Goal: Navigation & Orientation: Find specific page/section

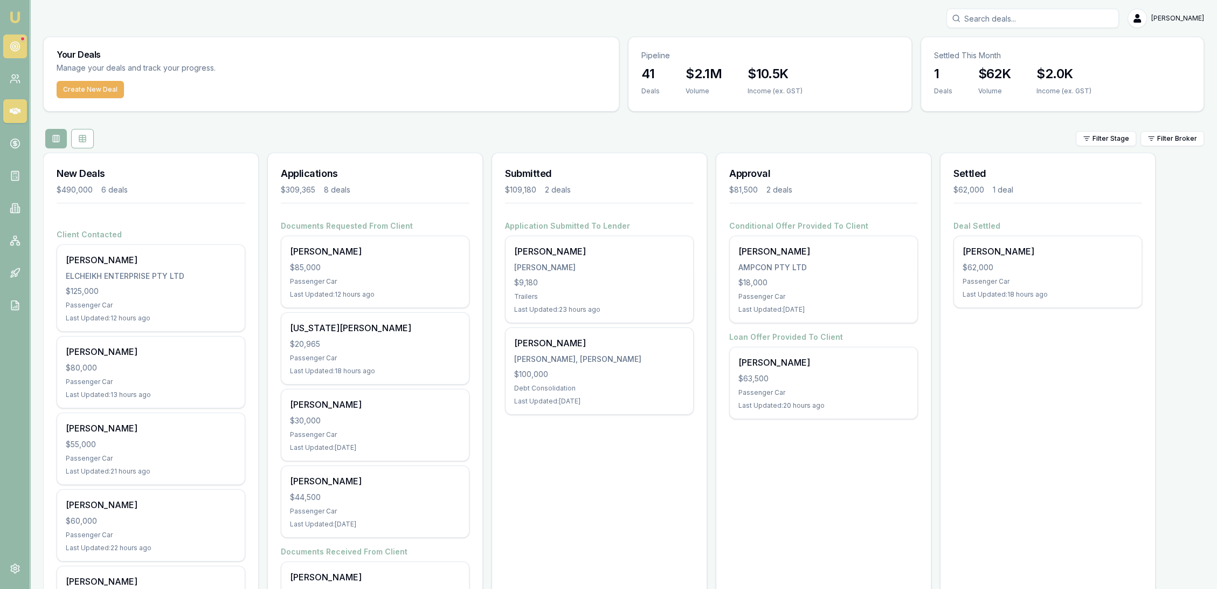
click at [11, 44] on circle at bounding box center [14, 46] width 9 height 9
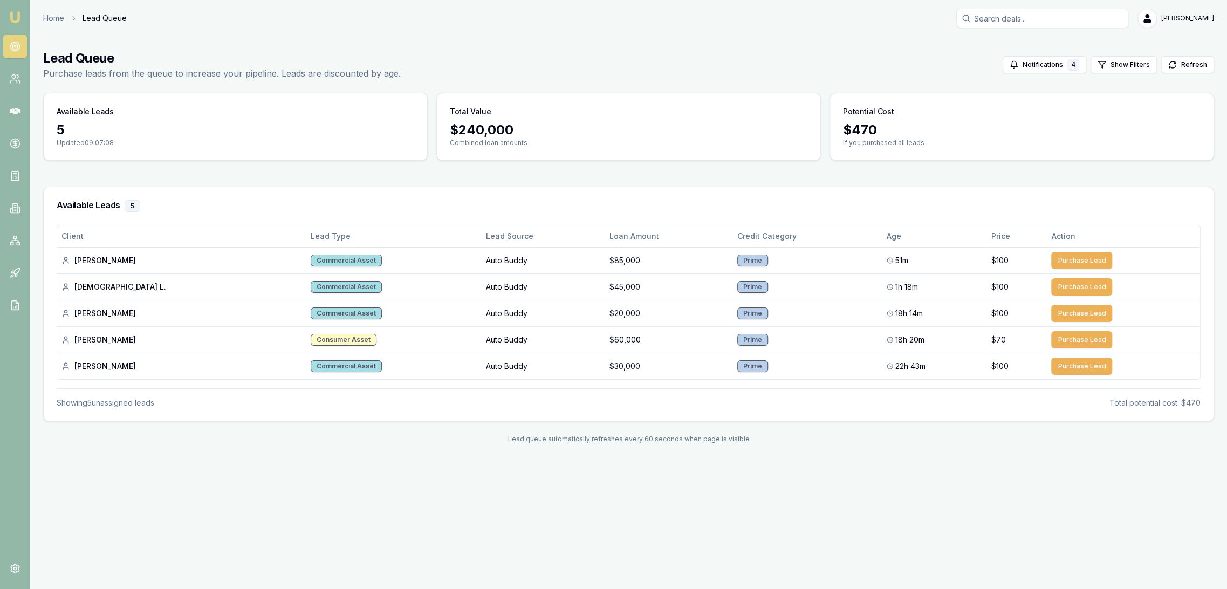
click at [15, 17] on img at bounding box center [15, 17] width 13 height 13
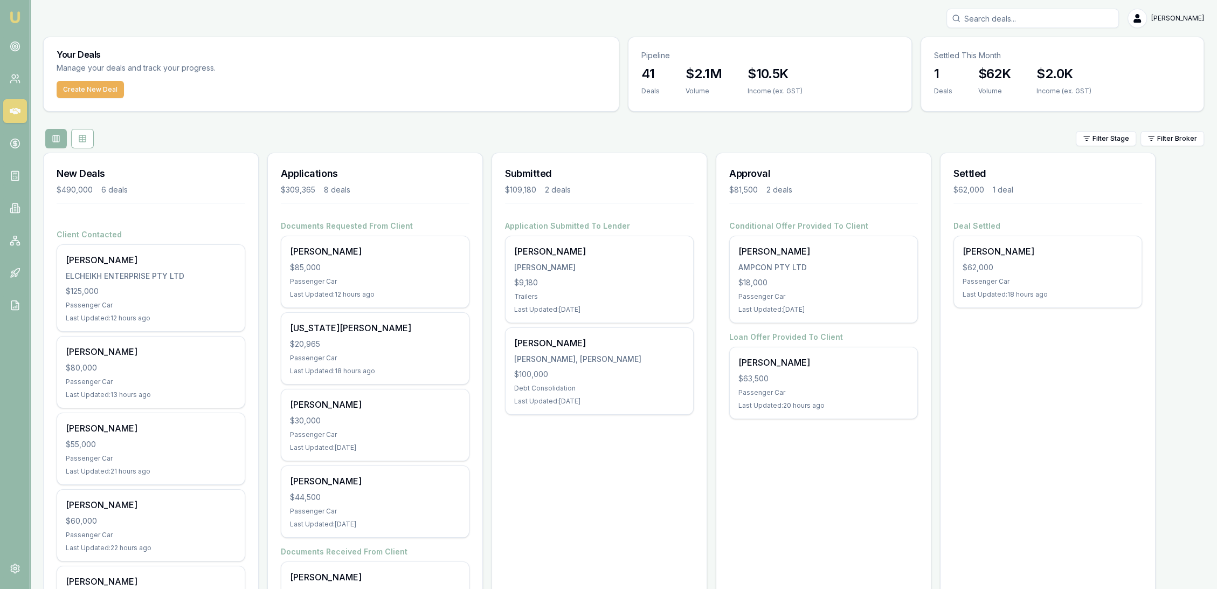
click at [14, 17] on img at bounding box center [15, 17] width 13 height 13
click at [10, 45] on icon at bounding box center [15, 46] width 11 height 11
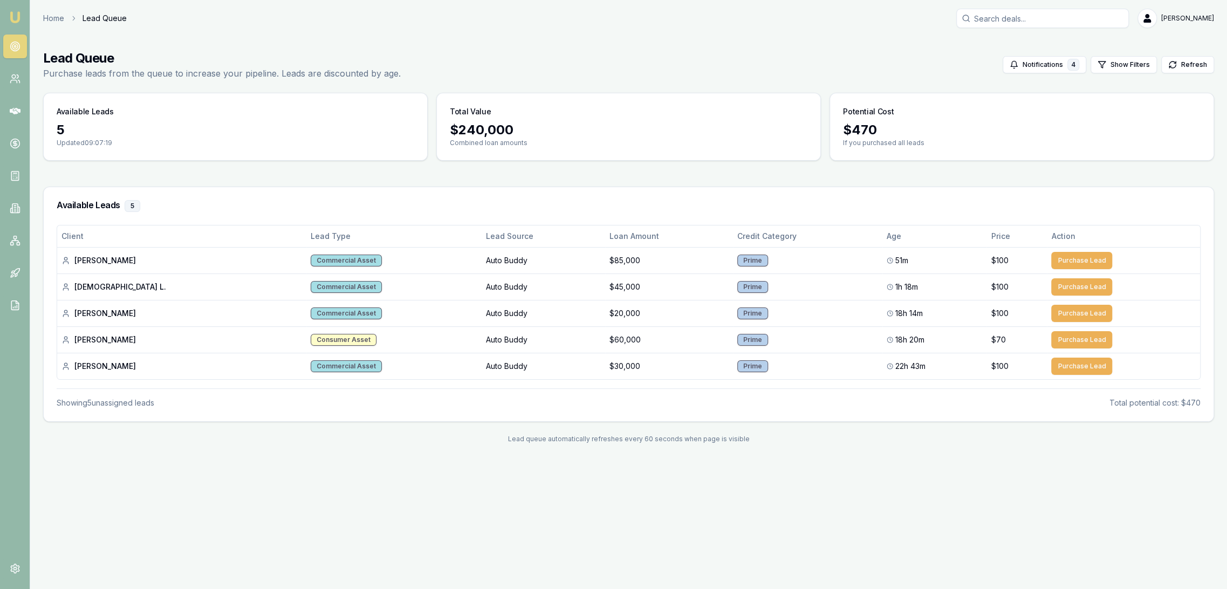
click at [18, 16] on img at bounding box center [15, 17] width 13 height 13
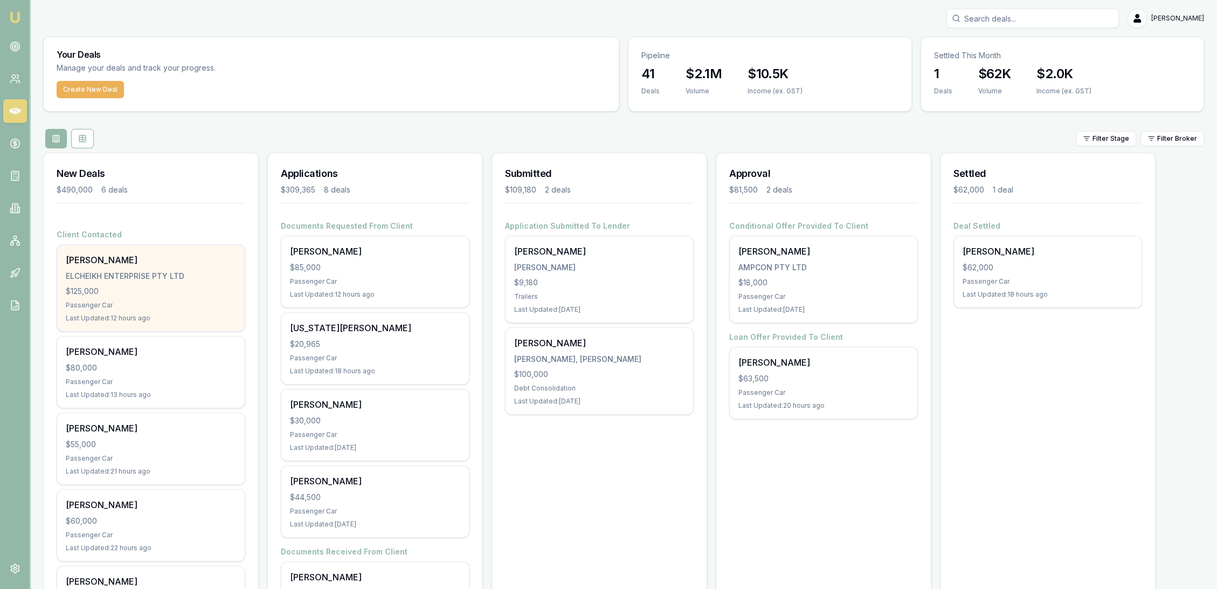
click at [142, 274] on div "ELCHEIKH ENTERPRISE PTY LTD" at bounding box center [151, 276] width 170 height 11
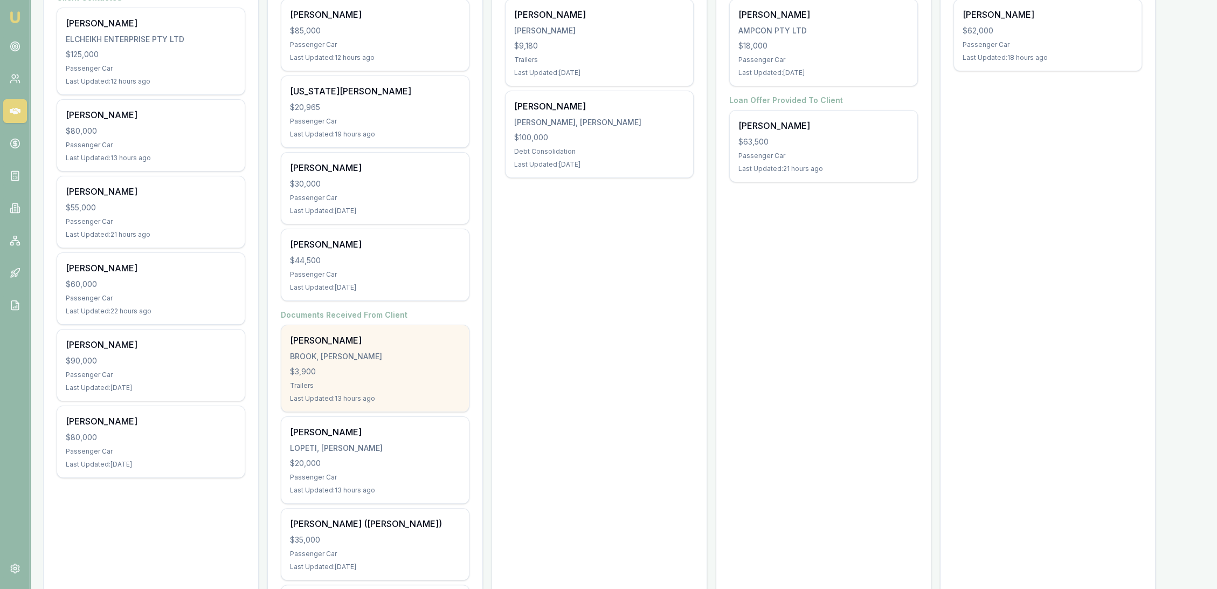
scroll to position [239, 0]
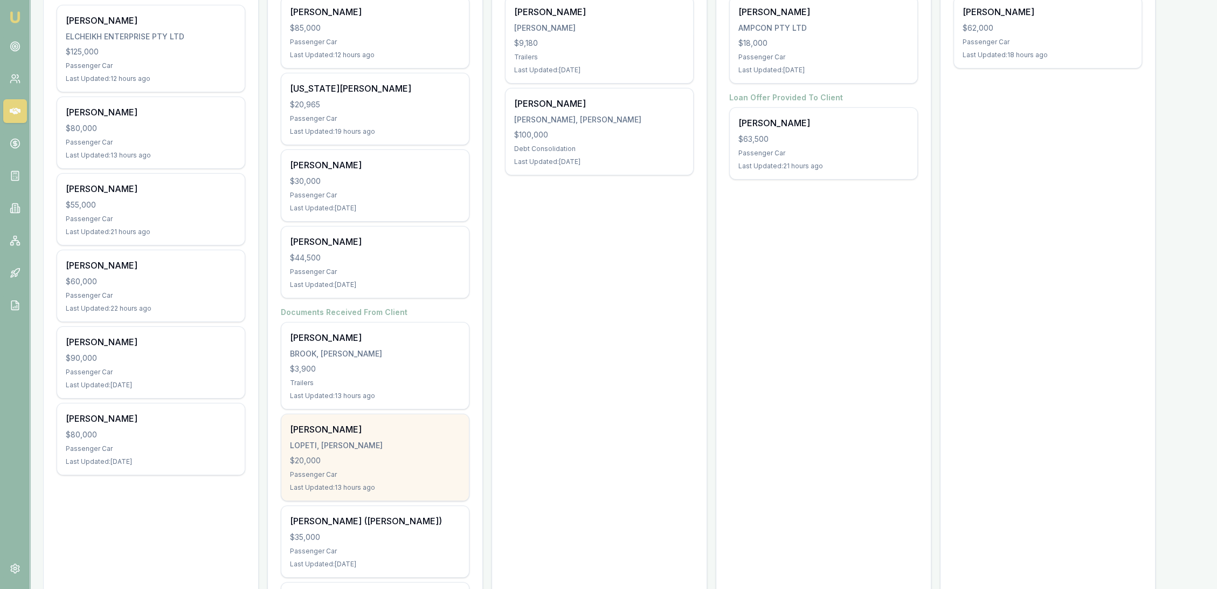
click at [336, 445] on div "LOPETI, POUONO HARRY" at bounding box center [375, 445] width 170 height 11
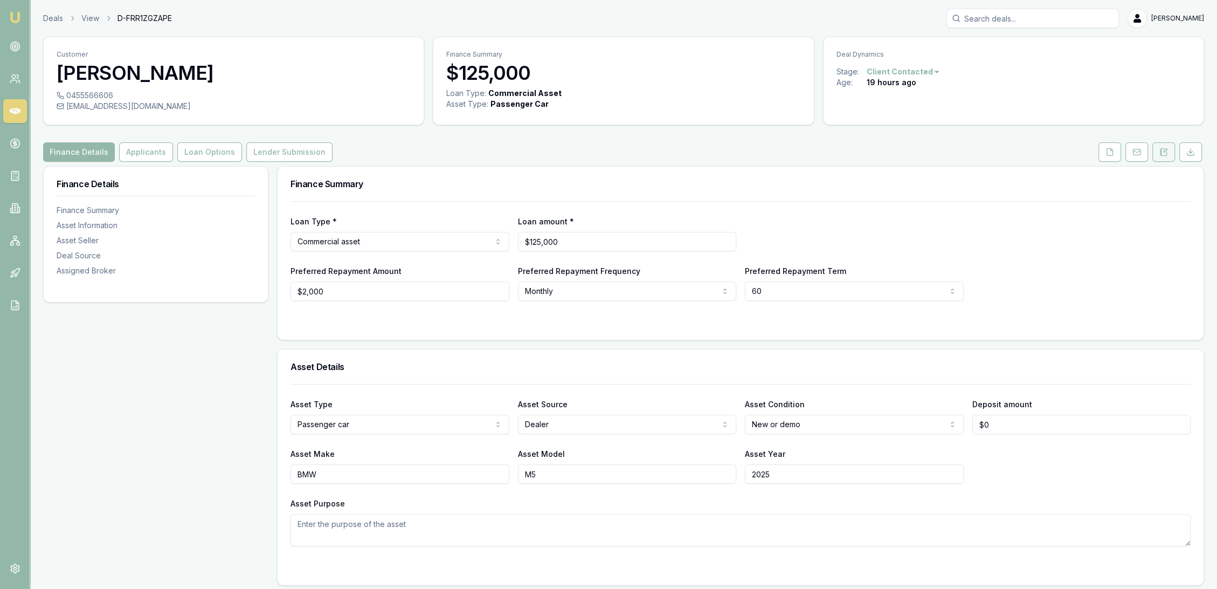
click at [1165, 151] on icon at bounding box center [1165, 150] width 3 height 3
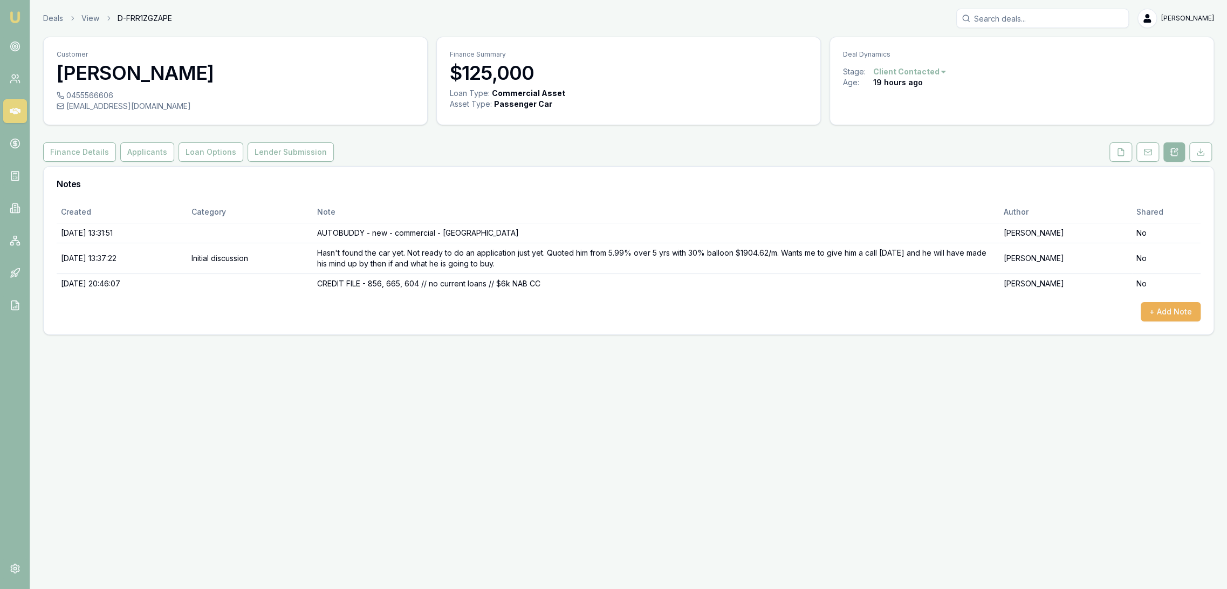
click at [12, 17] on img at bounding box center [15, 17] width 13 height 13
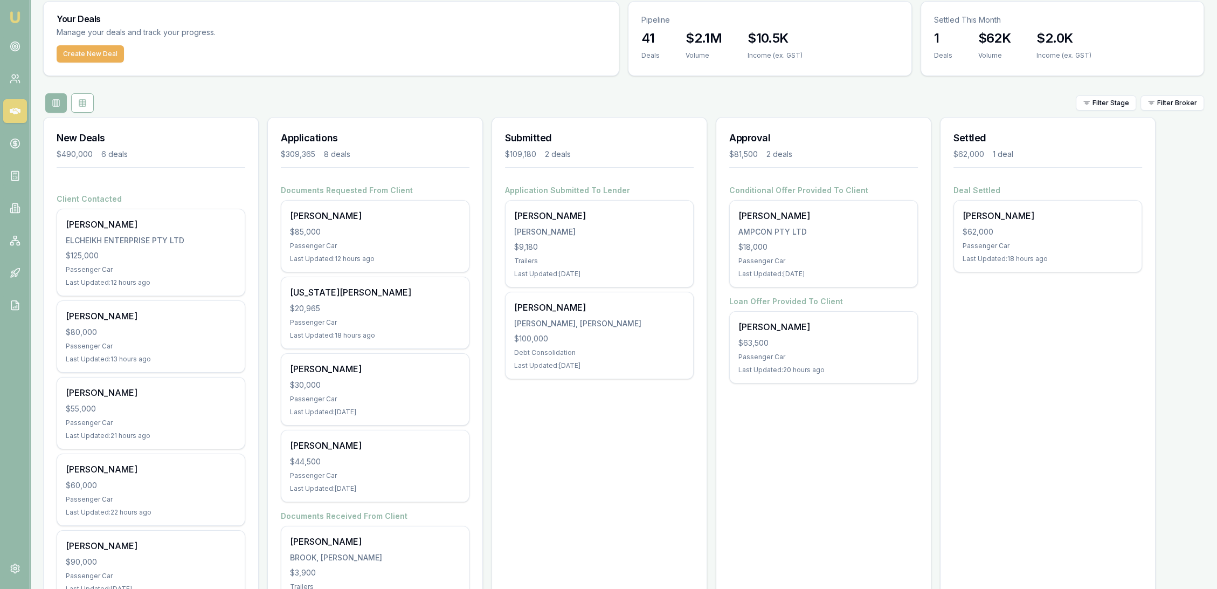
scroll to position [34, 0]
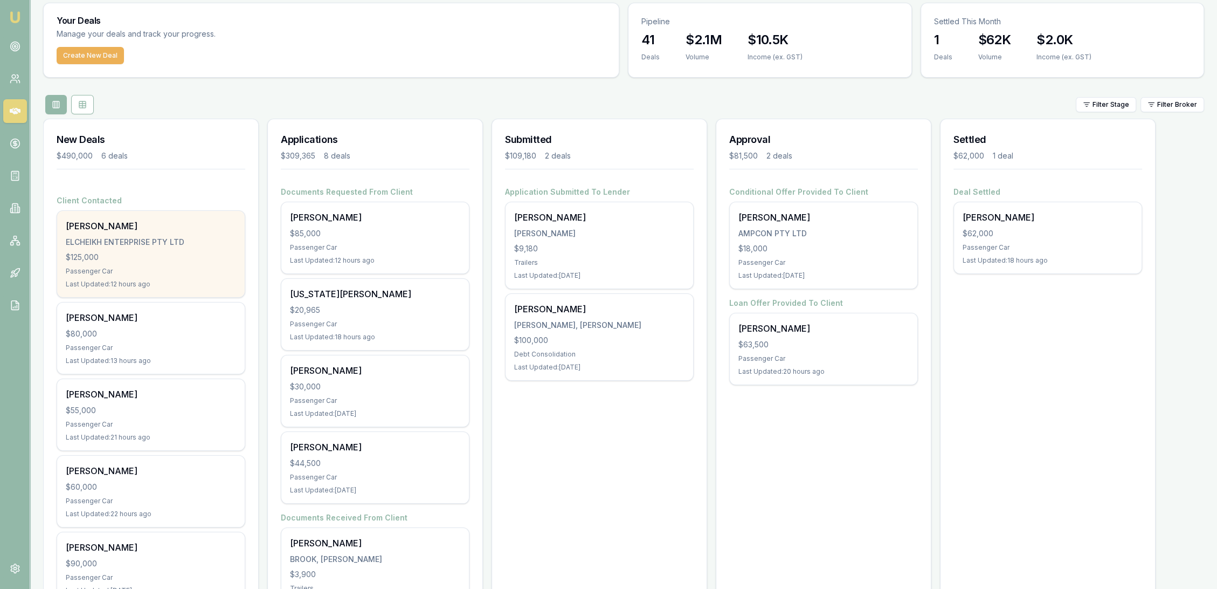
click at [161, 246] on div "ELCHEIKH ENTERPRISE PTY LTD" at bounding box center [151, 242] width 170 height 11
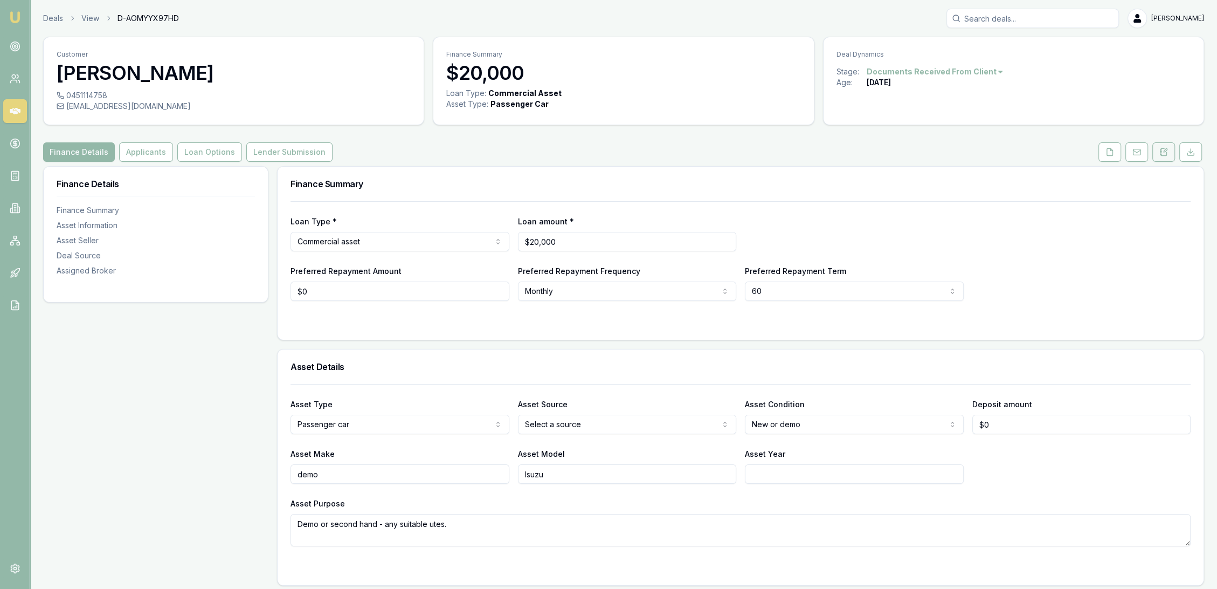
click at [1160, 148] on icon at bounding box center [1164, 152] width 9 height 9
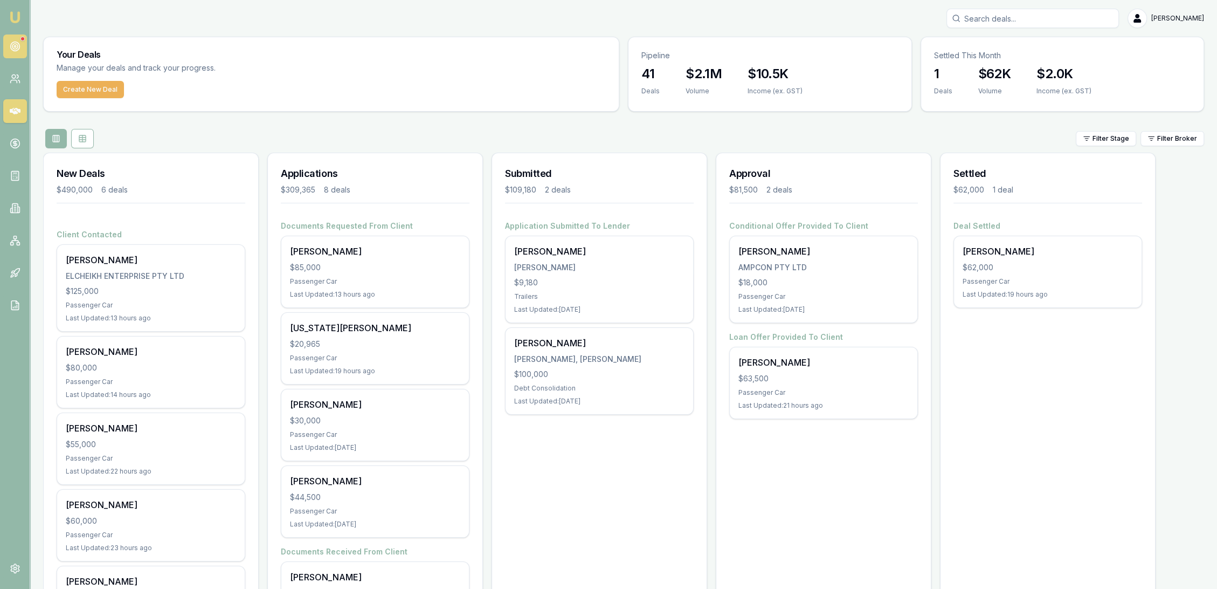
click at [5, 42] on link at bounding box center [15, 47] width 24 height 24
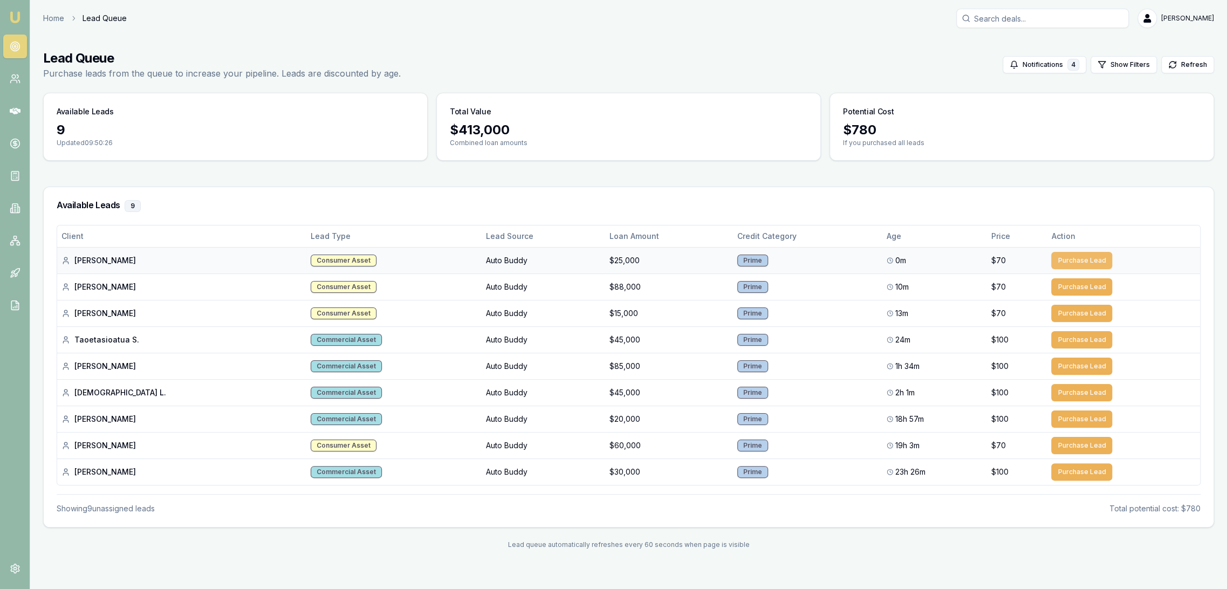
click at [1071, 258] on button "Purchase Lead" at bounding box center [1081, 260] width 61 height 17
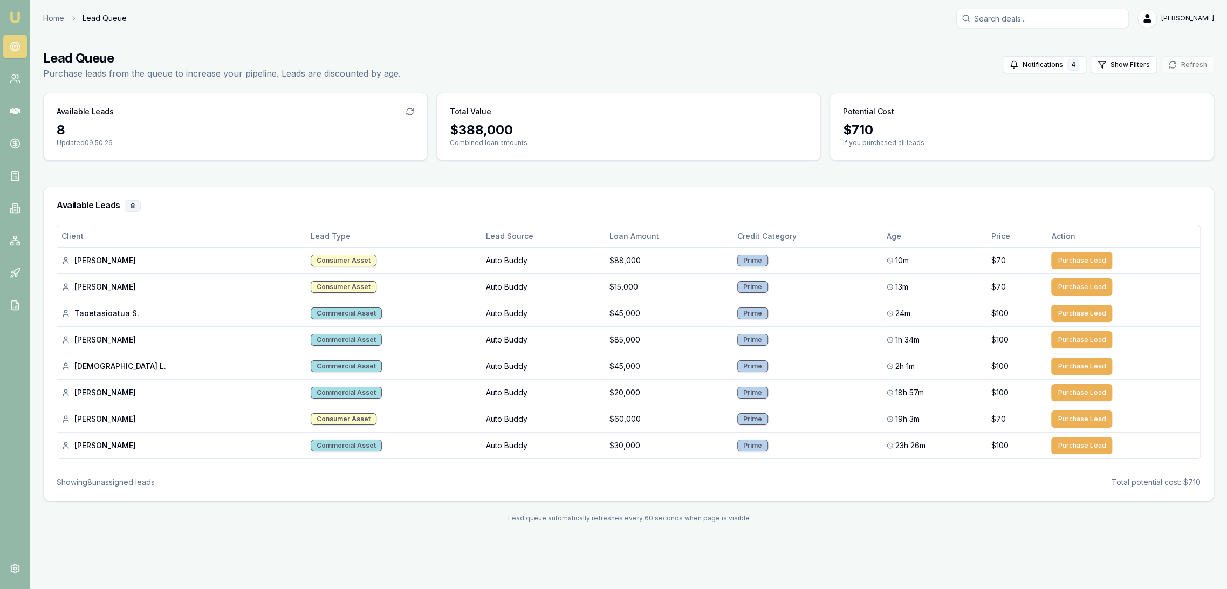
click at [17, 12] on img at bounding box center [15, 17] width 13 height 13
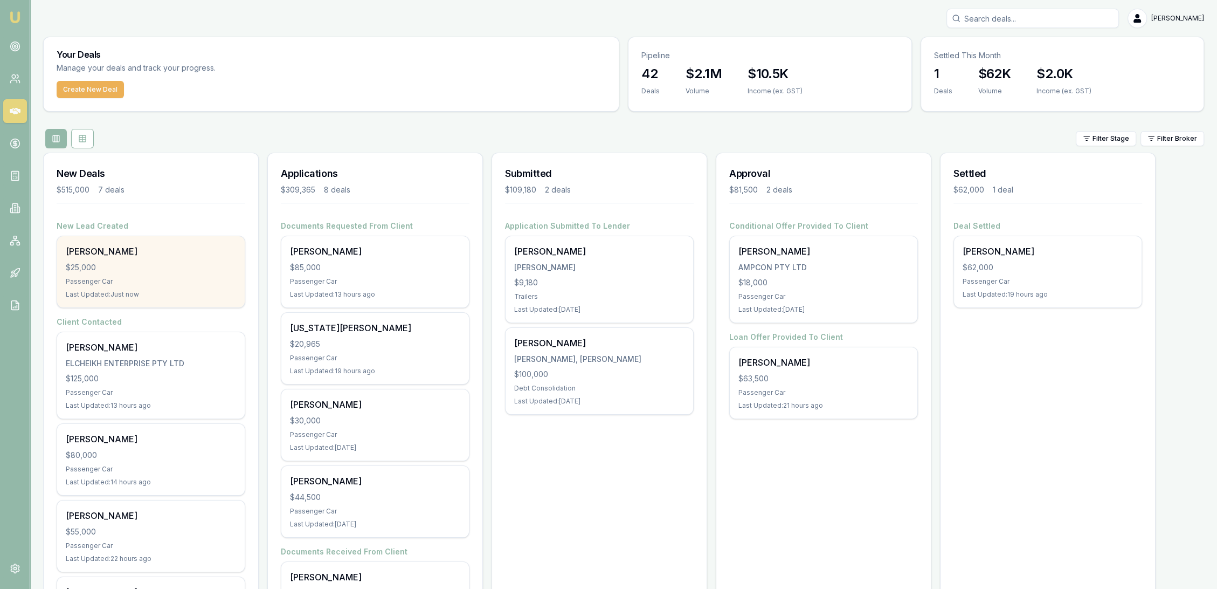
click at [142, 283] on div "Passenger Car" at bounding box center [151, 281] width 170 height 9
